Goal: Find specific page/section: Find specific page/section

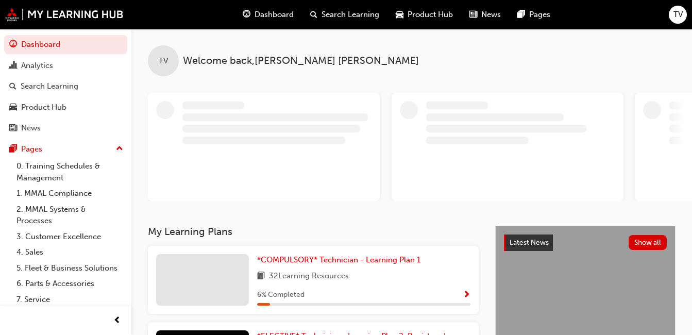
click at [676, 9] on span "TV" at bounding box center [678, 15] width 9 height 12
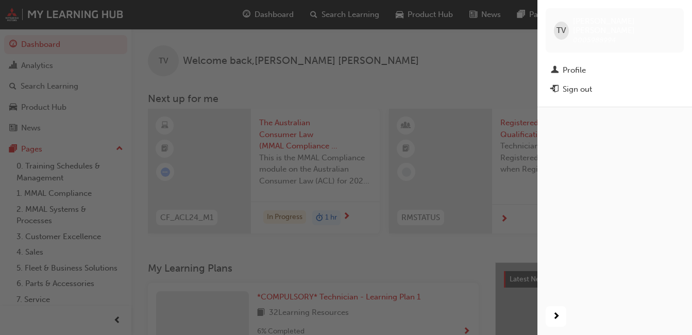
click at [594, 36] on span "0005988994" at bounding box center [594, 40] width 43 height 9
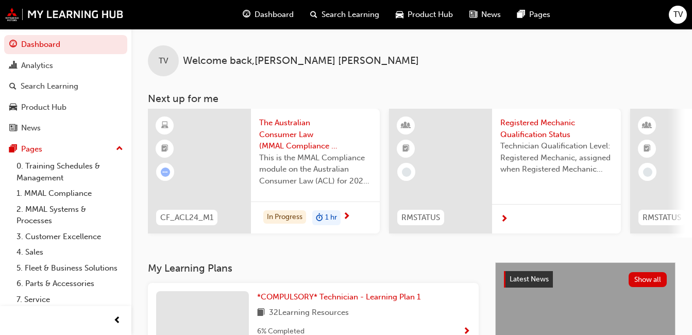
click at [680, 11] on span "TV" at bounding box center [678, 15] width 9 height 12
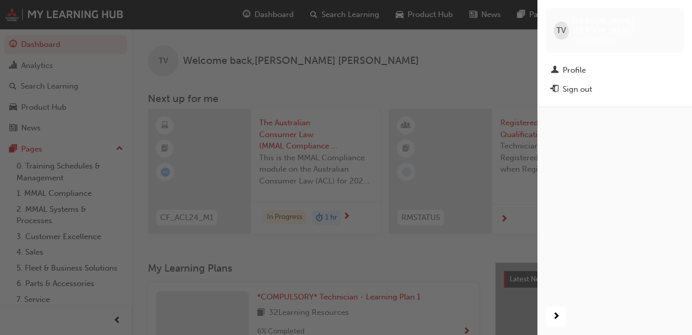
click at [680, 11] on div "TV TYLER VAN STEENIS 0005988994" at bounding box center [615, 30] width 138 height 44
